Goal: Information Seeking & Learning: Learn about a topic

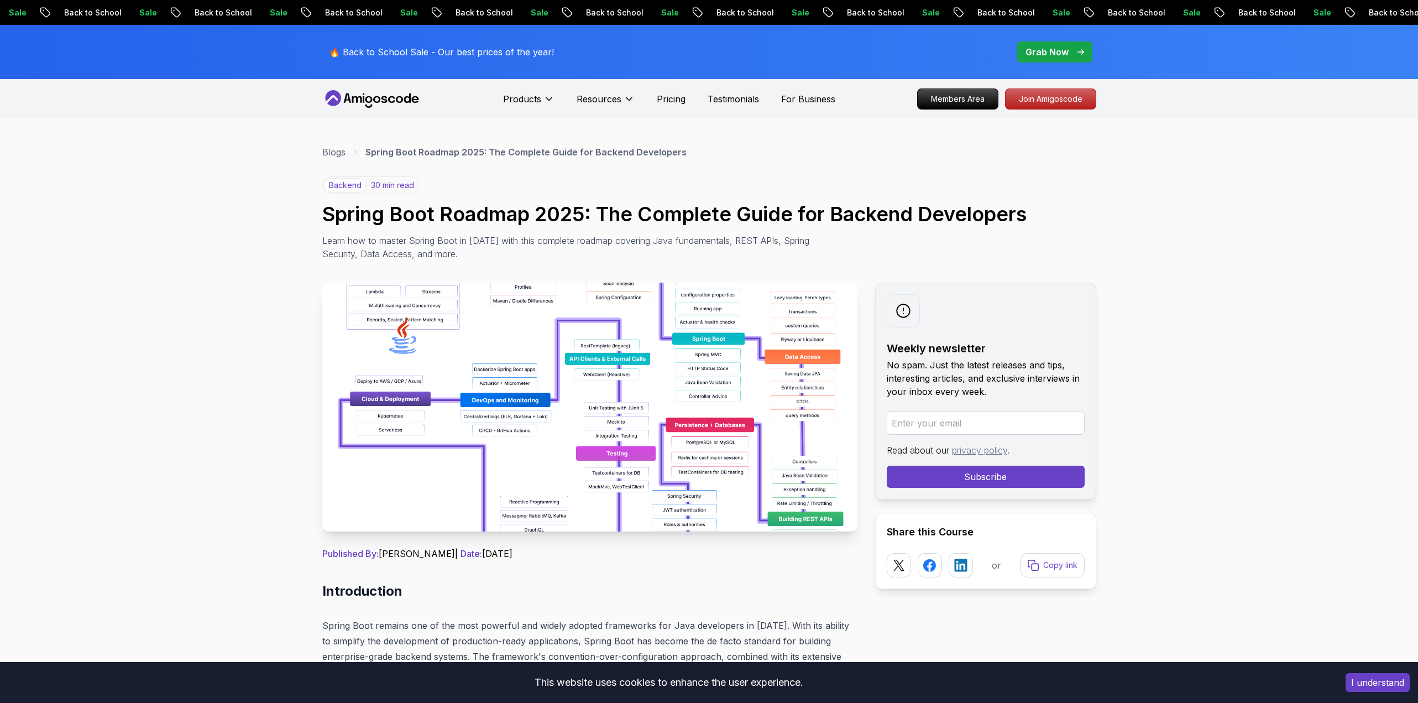
click at [651, 406] on img at bounding box center [589, 407] width 535 height 249
click at [628, 420] on img at bounding box center [589, 407] width 535 height 249
click at [628, 421] on img at bounding box center [589, 407] width 535 height 249
click at [635, 378] on img at bounding box center [589, 407] width 535 height 249
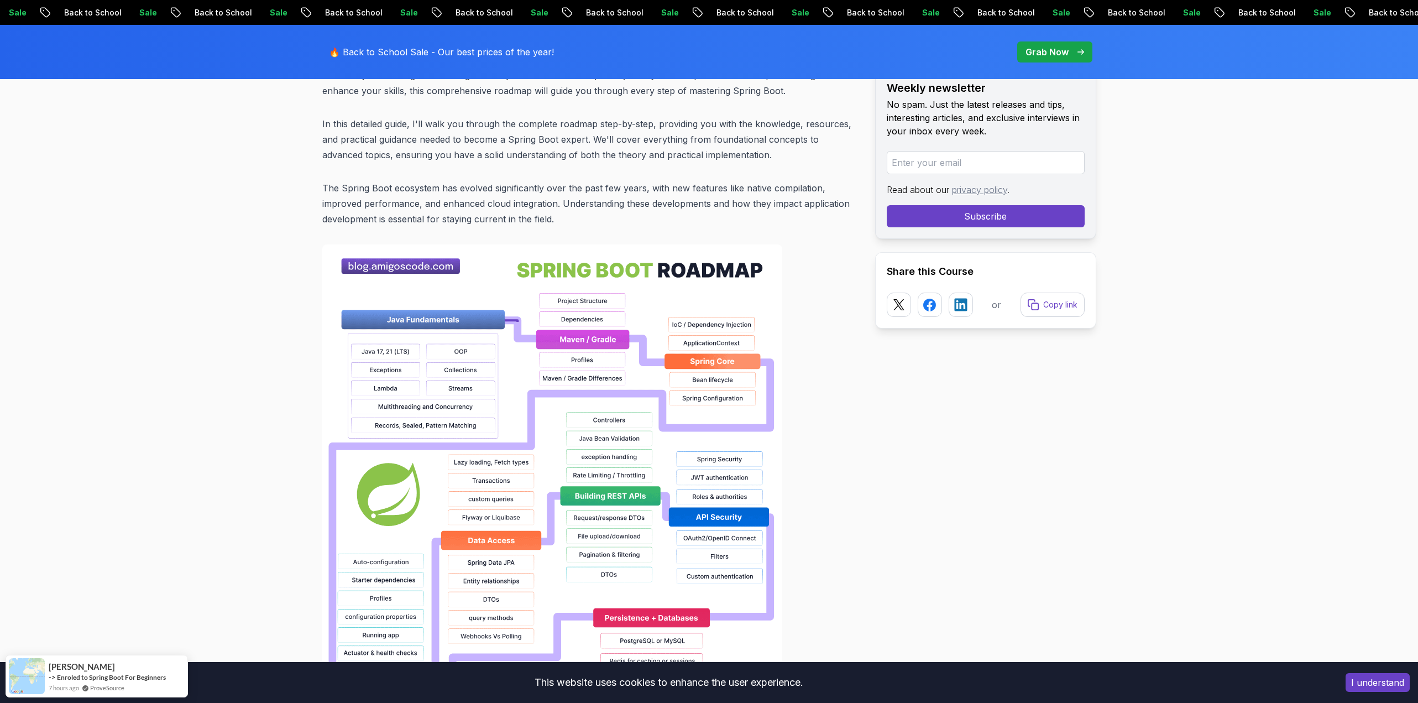
scroll to position [885, 0]
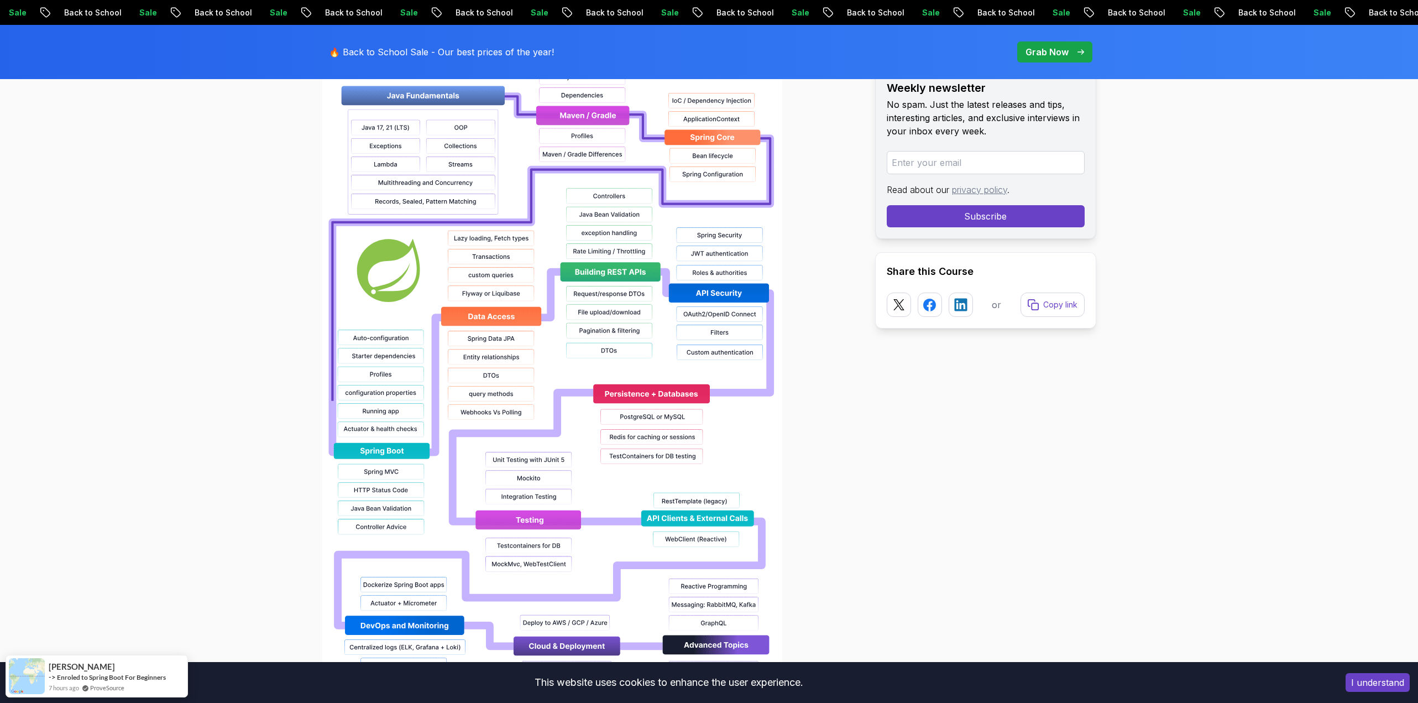
click at [658, 405] on img at bounding box center [552, 374] width 460 height 708
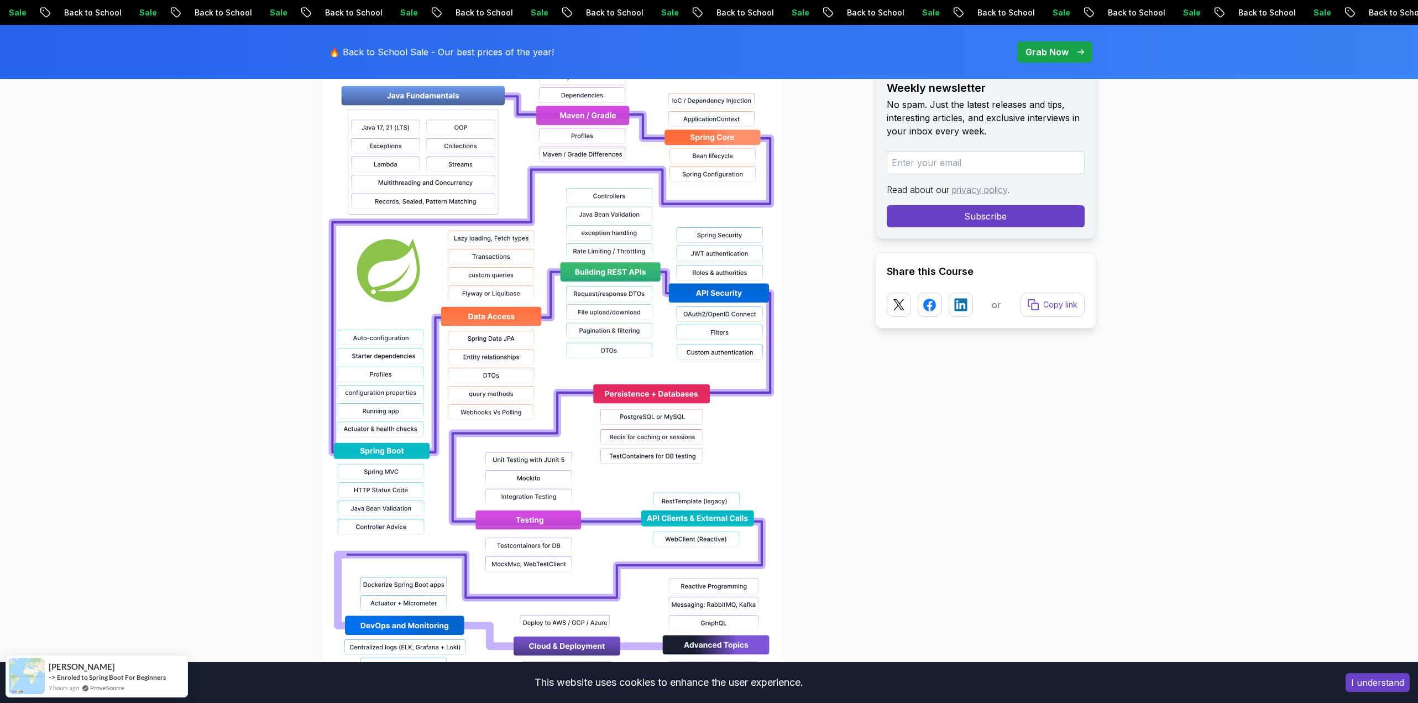
click at [658, 405] on img at bounding box center [552, 374] width 460 height 708
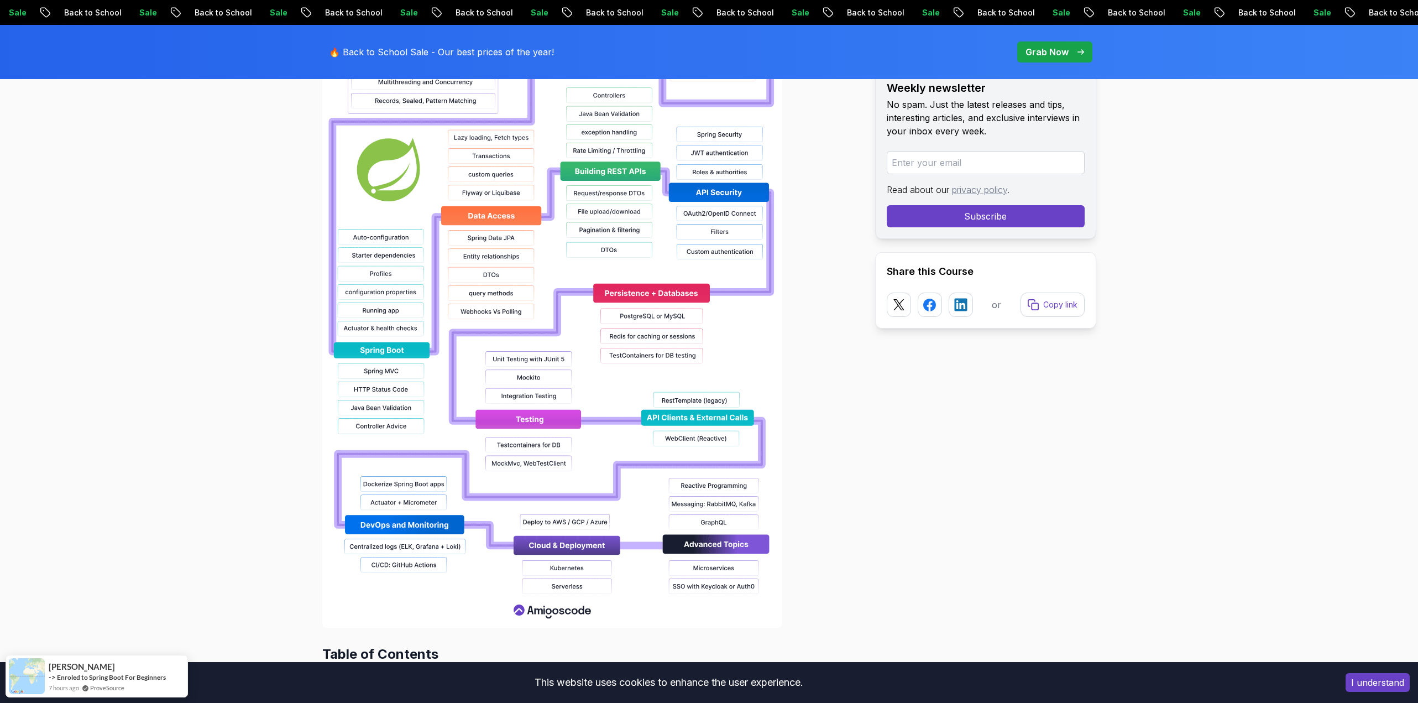
scroll to position [1106, 0]
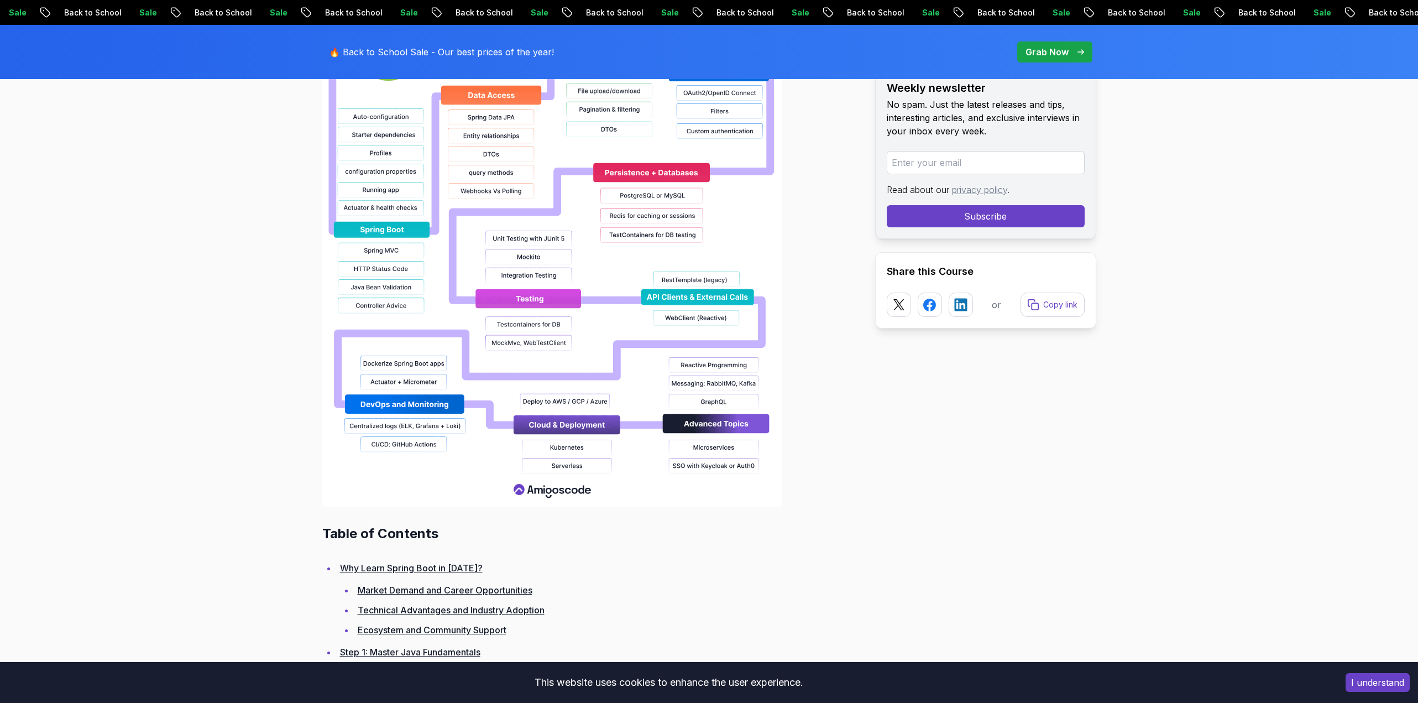
click at [545, 495] on img at bounding box center [552, 153] width 460 height 708
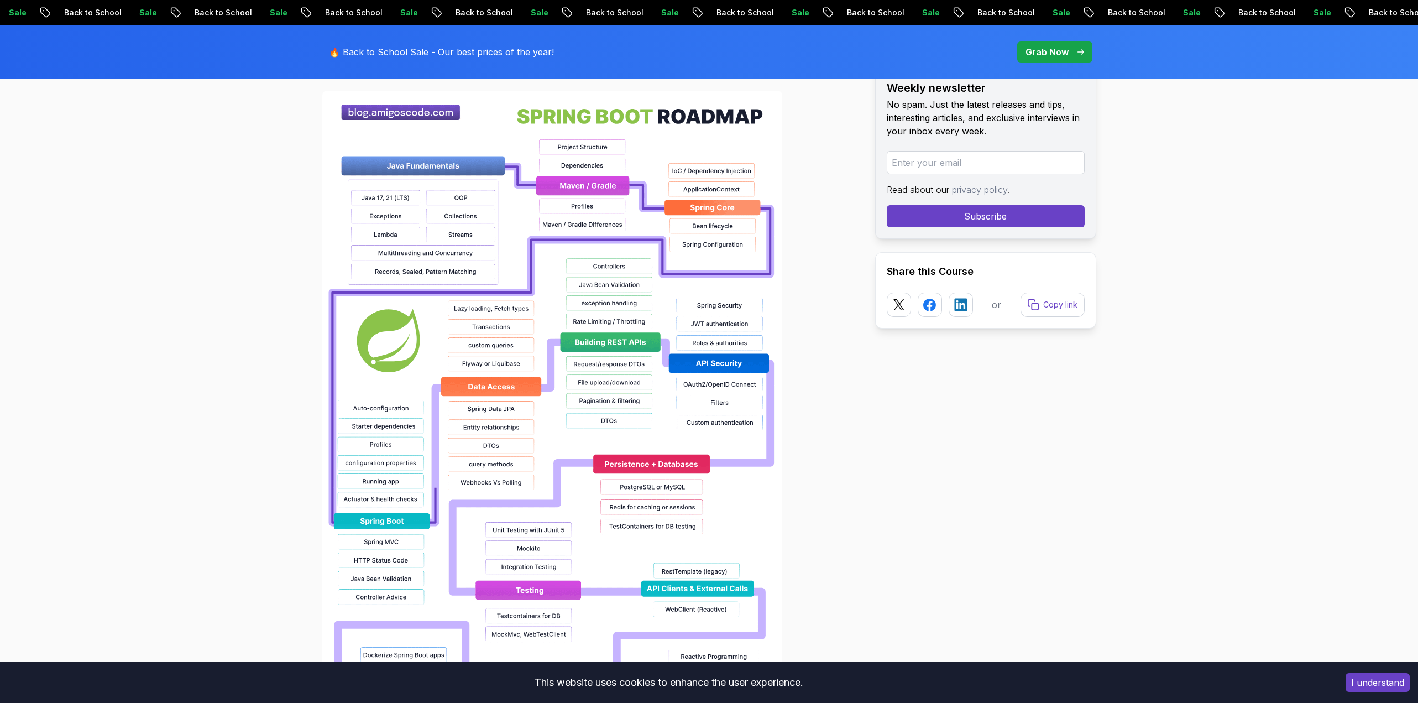
scroll to position [719, 0]
